Goal: Find specific page/section: Find specific page/section

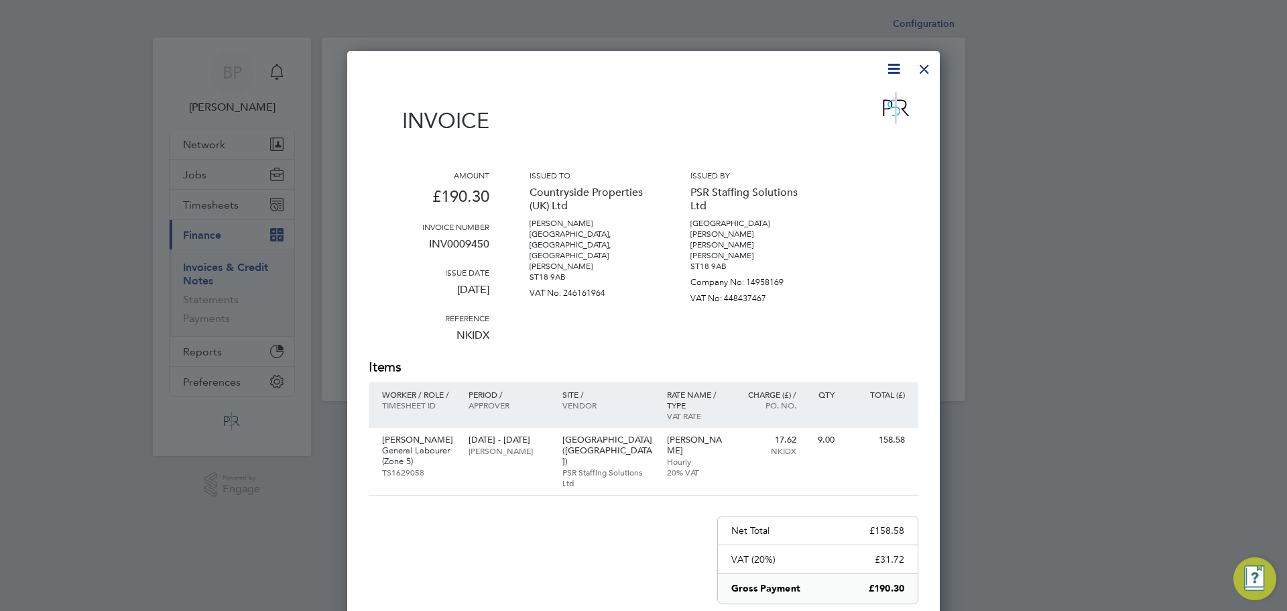
scroll to position [713, 593]
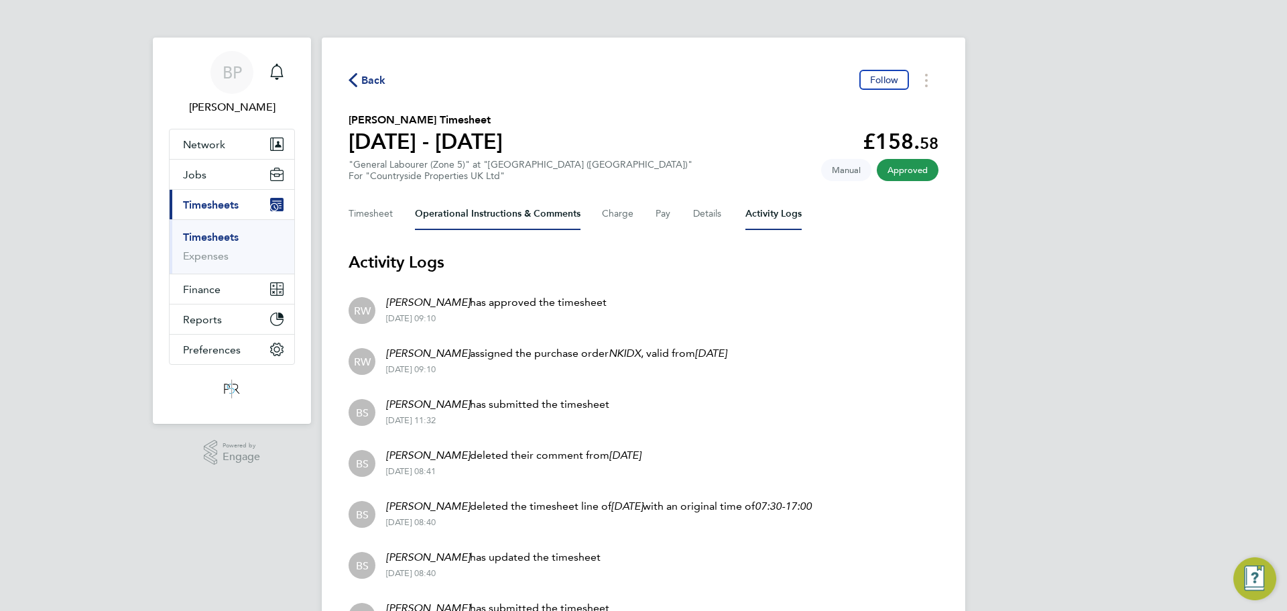
scroll to position [67, 0]
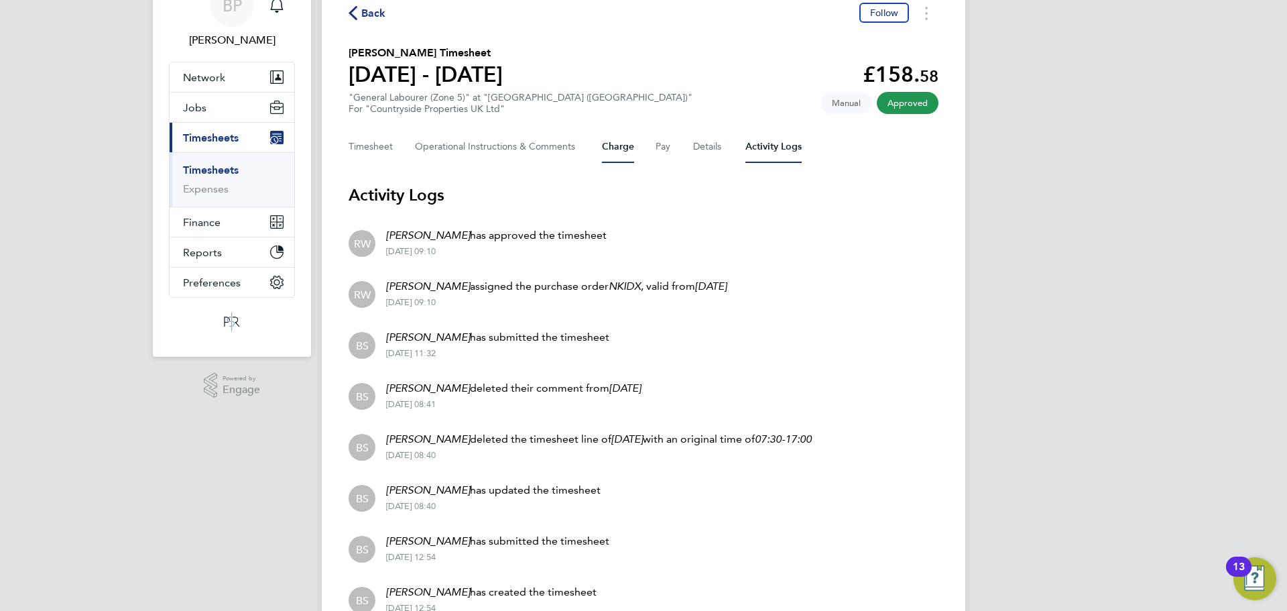
click at [621, 147] on button "Charge" at bounding box center [618, 147] width 32 height 32
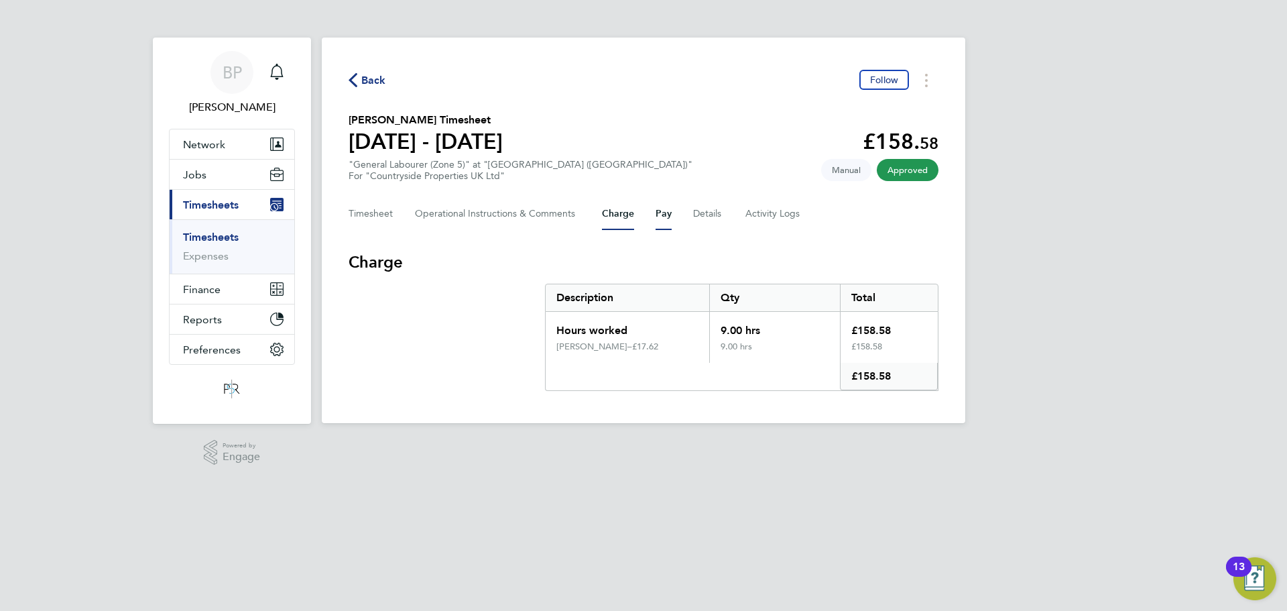
click at [671, 212] on button "Pay" at bounding box center [664, 214] width 16 height 32
click at [709, 219] on button "Details" at bounding box center [708, 214] width 31 height 32
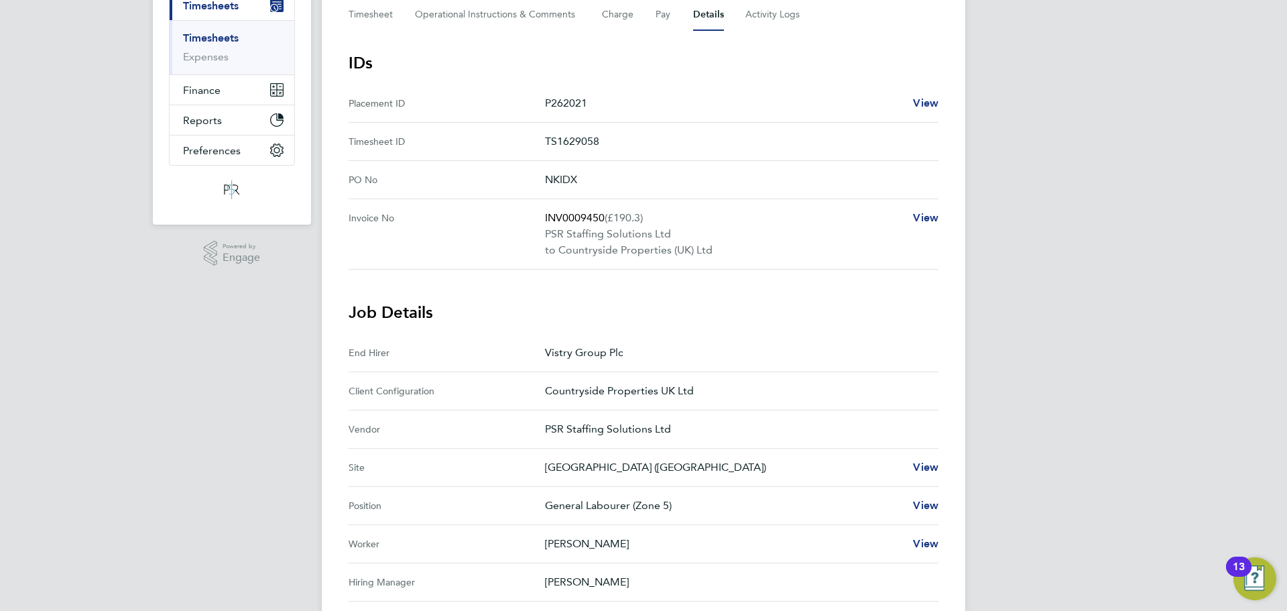
scroll to position [201, 0]
